Goal: Task Accomplishment & Management: Manage account settings

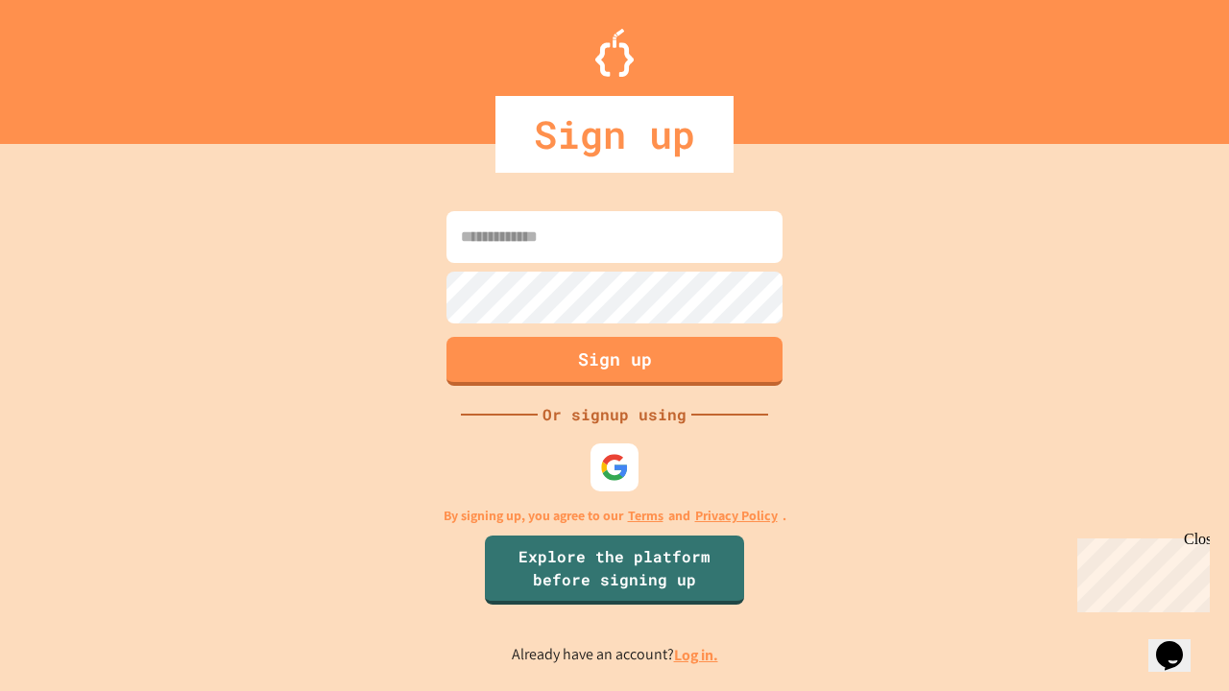
click at [697, 655] on link "Log in." at bounding box center [696, 655] width 44 height 20
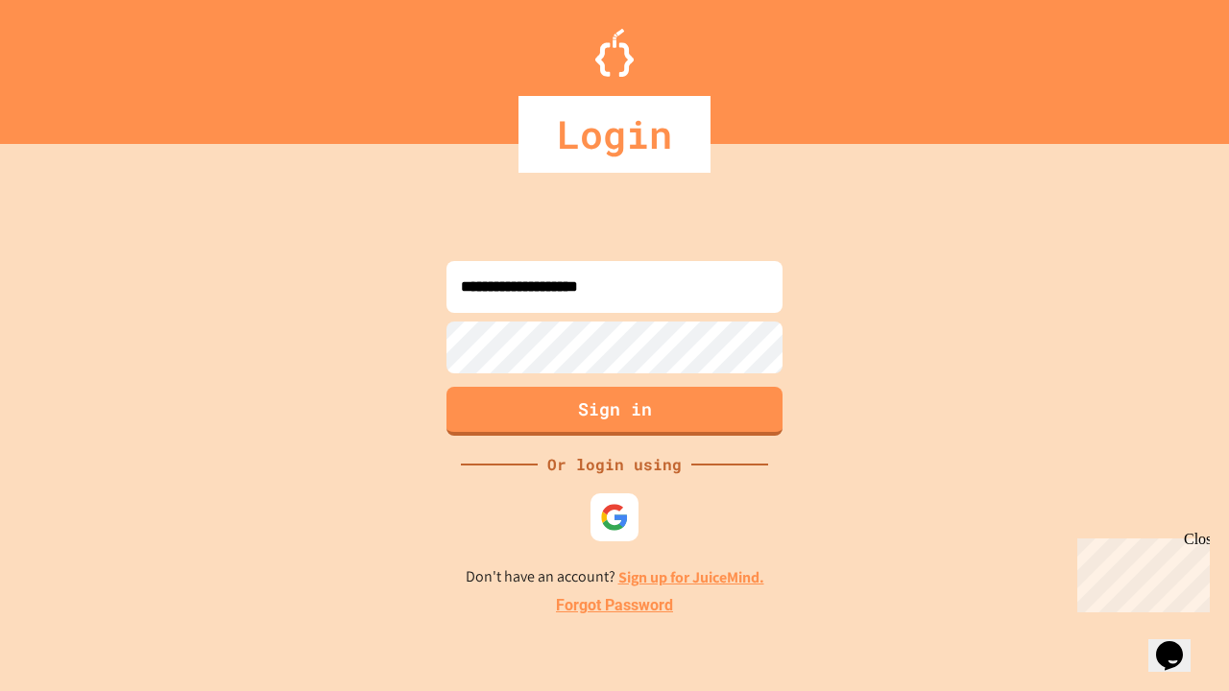
type input "**********"
